Goal: Information Seeking & Learning: Check status

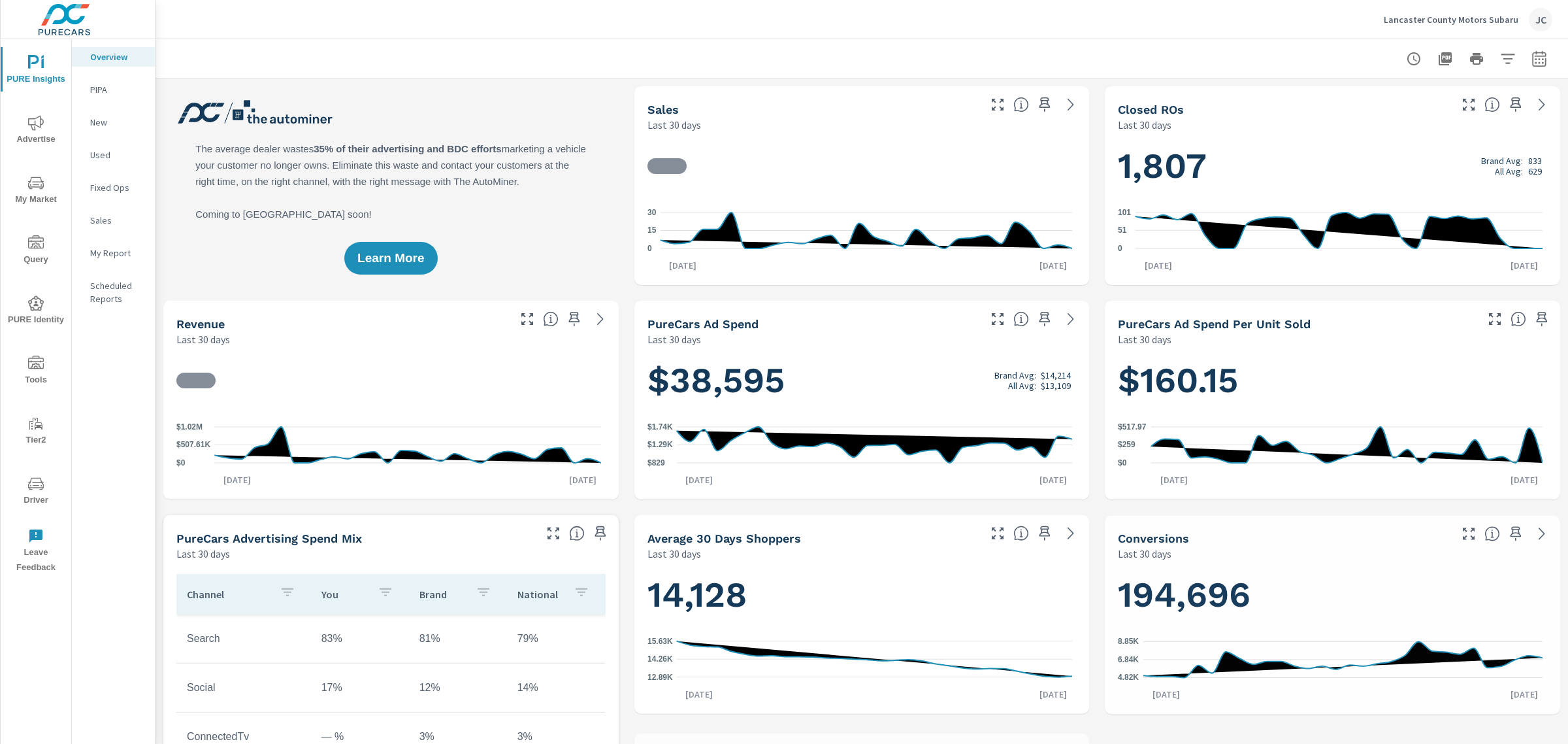
click at [44, 125] on span "Advertise" at bounding box center [36, 131] width 63 height 32
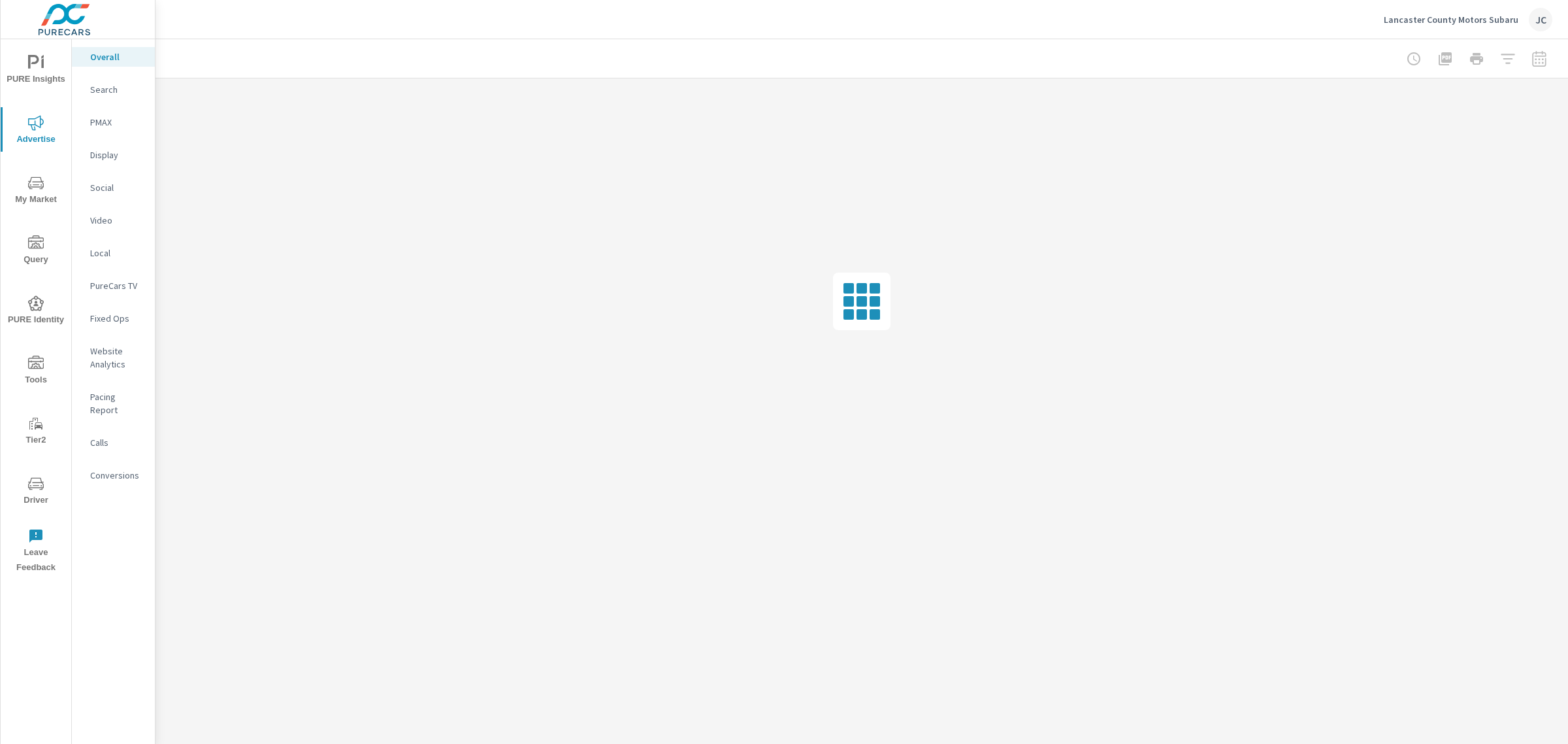
click at [34, 484] on icon "nav menu" at bounding box center [36, 484] width 16 height 16
